Goal: Check status

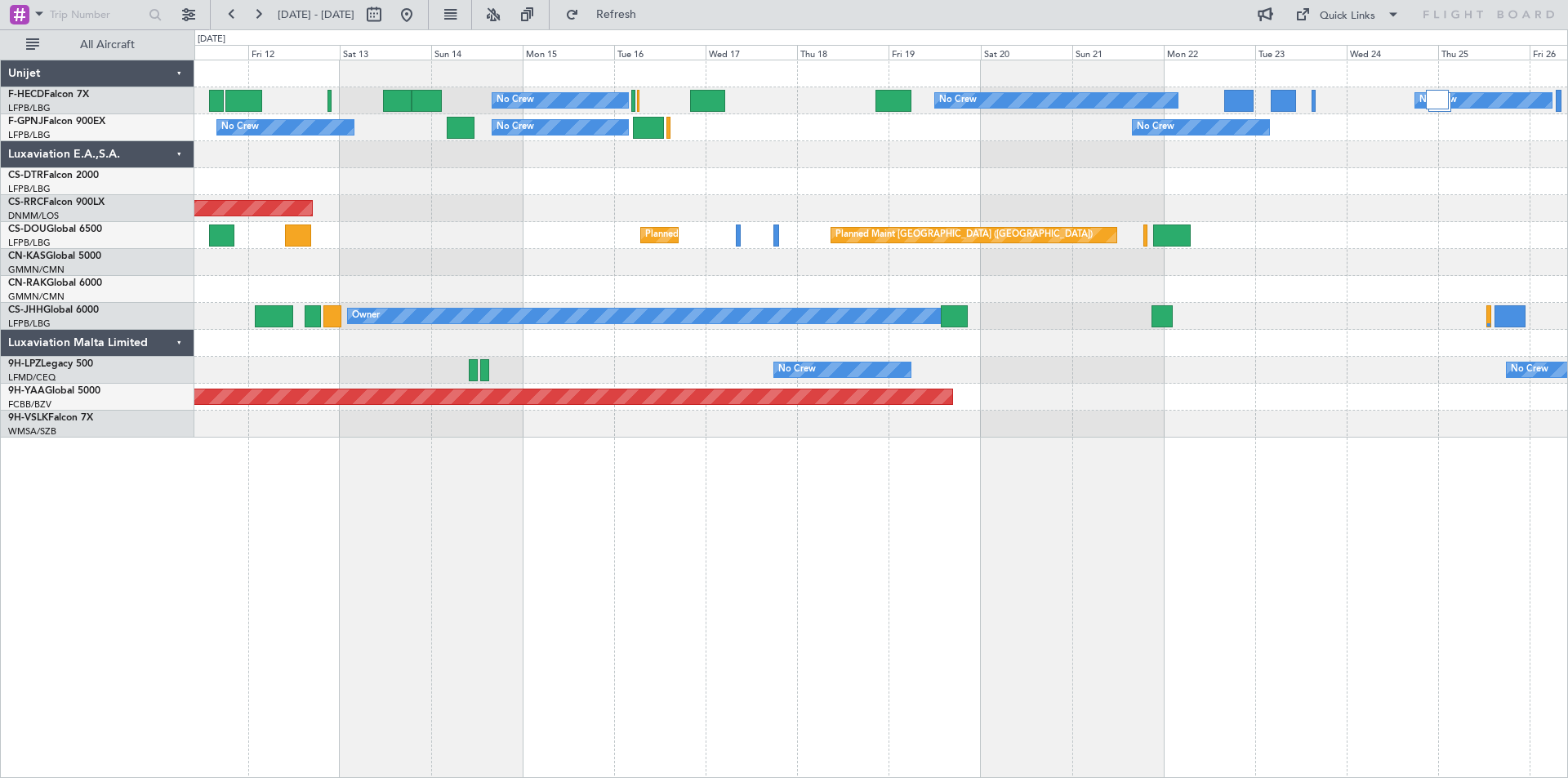
click at [831, 185] on div "No Crew No Crew No Crew Planned Maint [GEOGRAPHIC_DATA] ([GEOGRAPHIC_DATA]) No …" at bounding box center [880, 249] width 1372 height 377
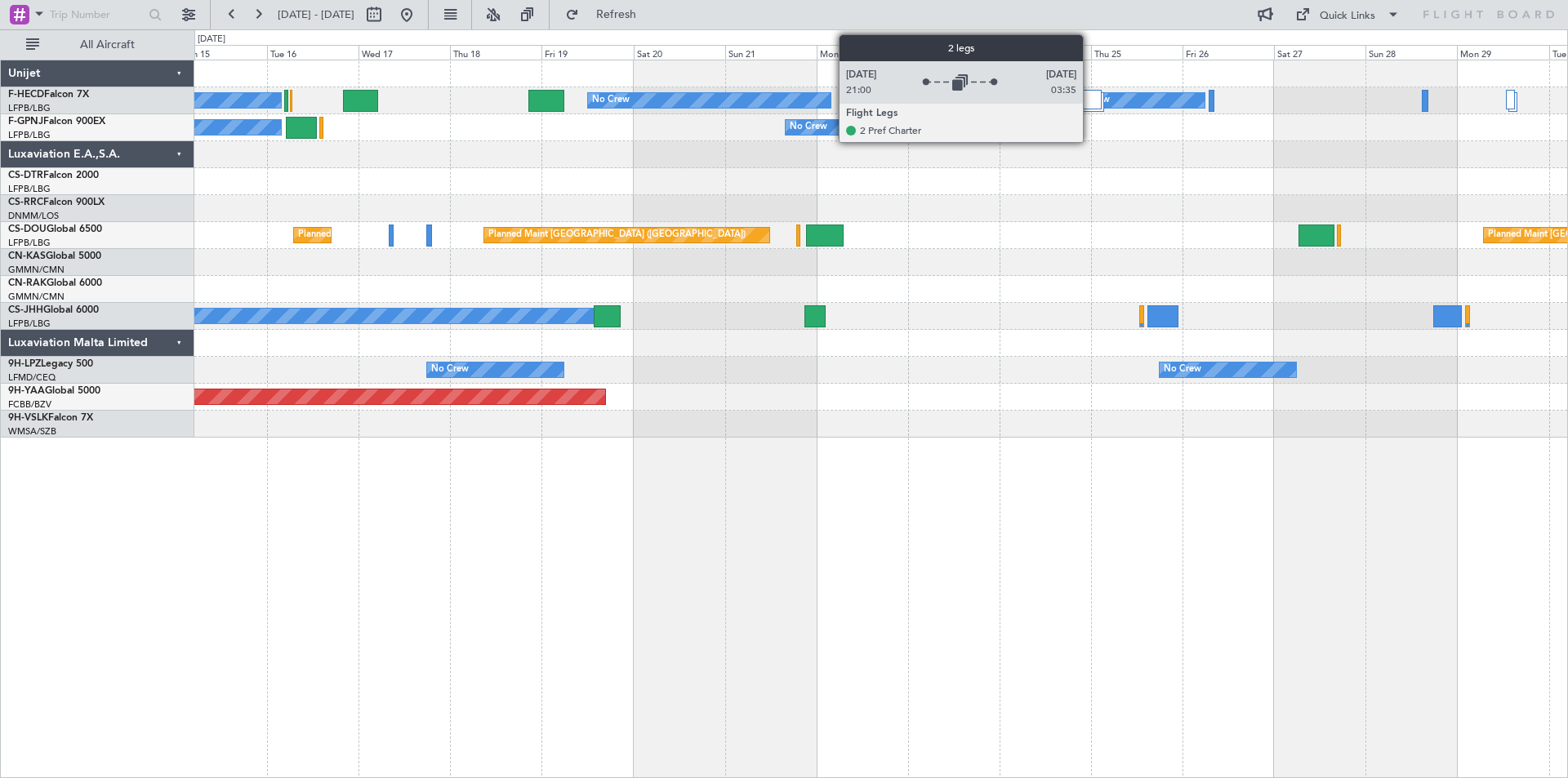
click at [1090, 101] on div at bounding box center [1090, 99] width 23 height 19
click at [1092, 101] on div at bounding box center [1090, 99] width 23 height 19
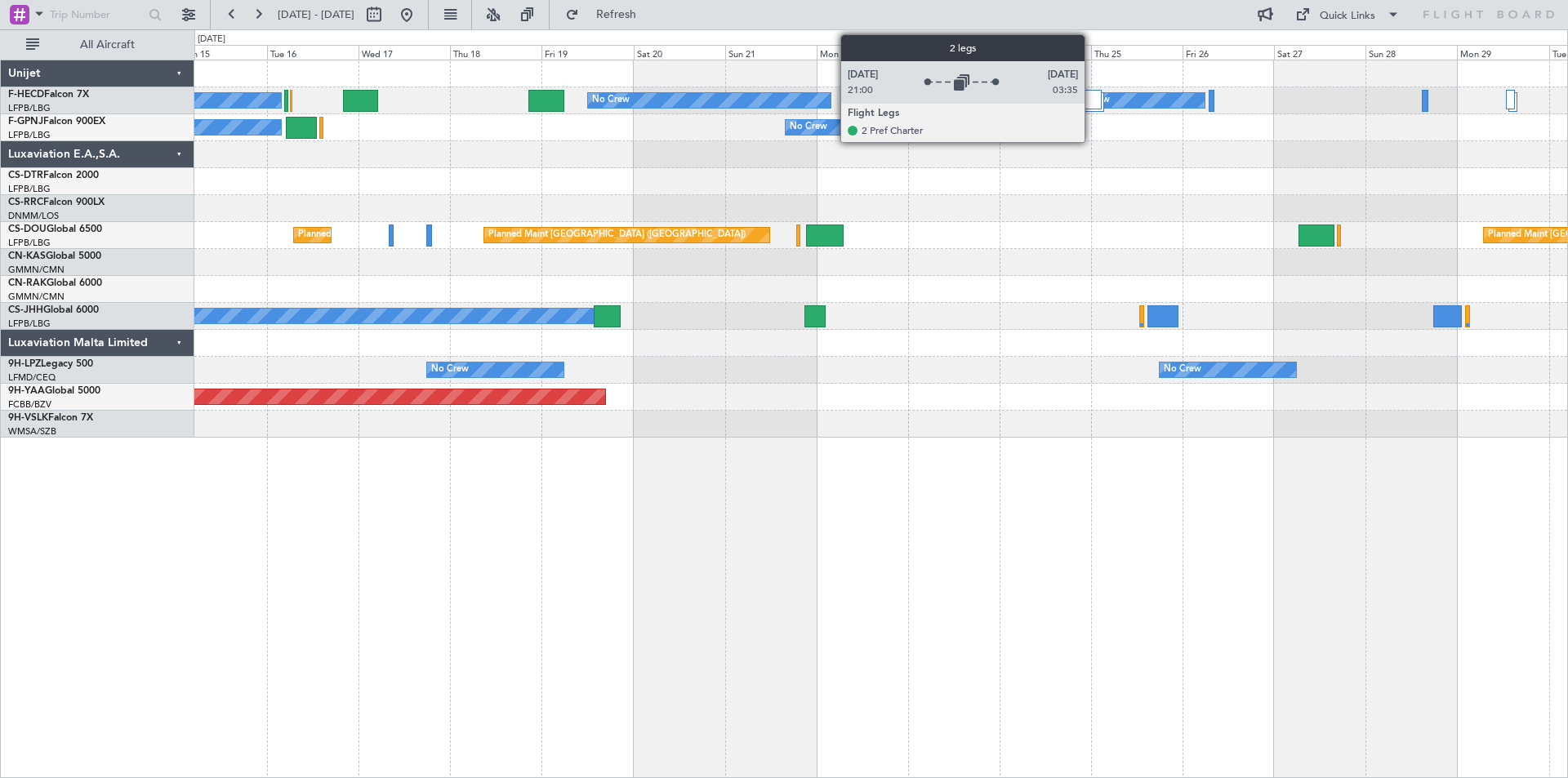
click at [1092, 101] on div at bounding box center [1090, 99] width 23 height 19
click at [1089, 101] on div at bounding box center [1090, 99] width 23 height 19
click at [1091, 94] on div at bounding box center [1090, 99] width 23 height 19
click at [1088, 93] on div at bounding box center [1090, 99] width 23 height 19
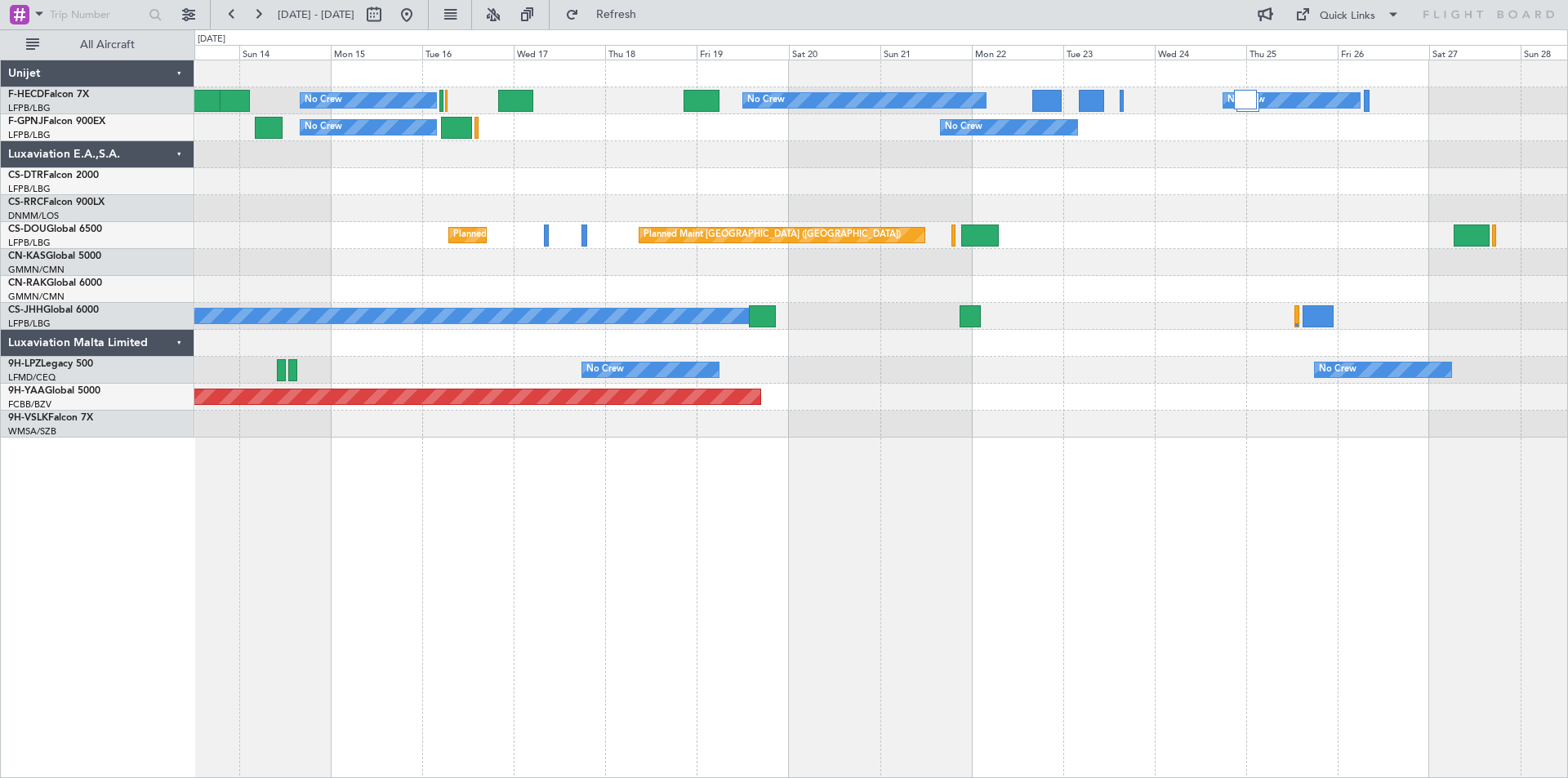
click at [900, 179] on div at bounding box center [880, 182] width 1372 height 27
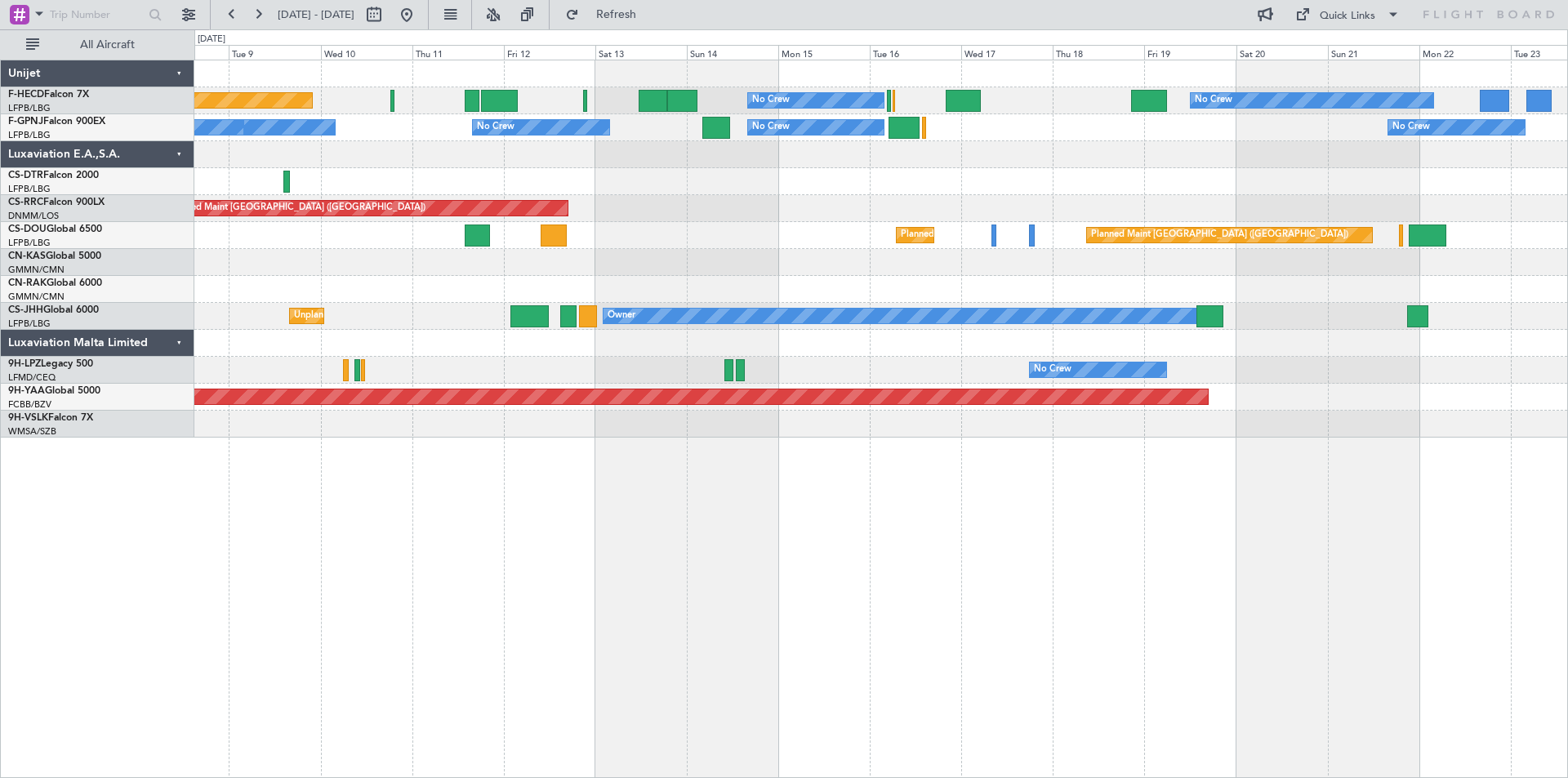
click at [897, 172] on div "No Crew No Crew Planned Maint [GEOGRAPHIC_DATA] ([GEOGRAPHIC_DATA]) No Crew No …" at bounding box center [880, 249] width 1372 height 377
